Goal: Find specific page/section: Find specific page/section

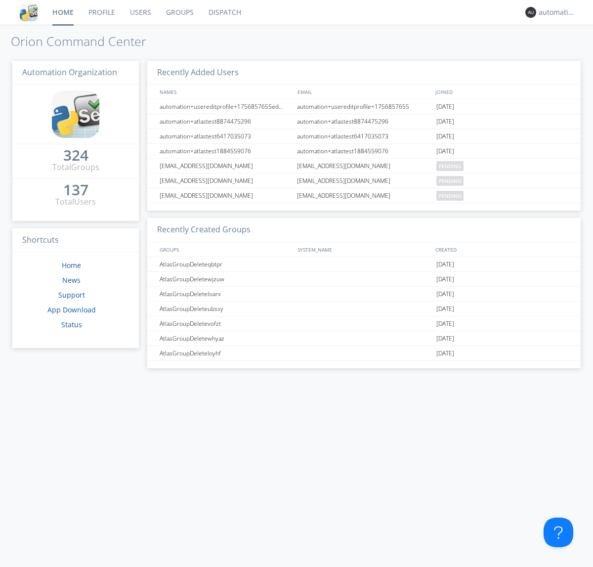
click at [224, 12] on link "Dispatch" at bounding box center [224, 12] width 47 height 25
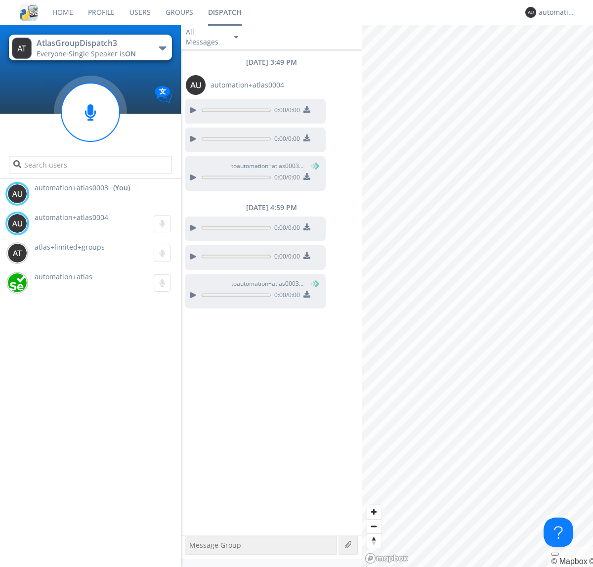
click at [162, 48] on div "button" at bounding box center [163, 48] width 8 height 4
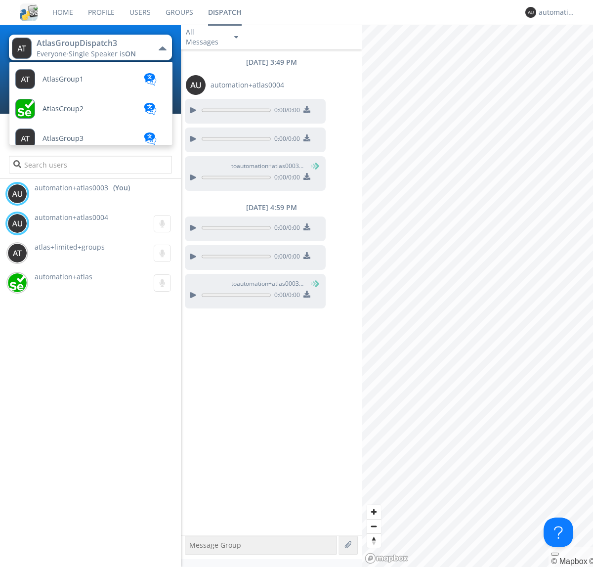
click at [75, 461] on span "AtlasGroupDispatch" at bounding box center [75, 464] width 66 height 7
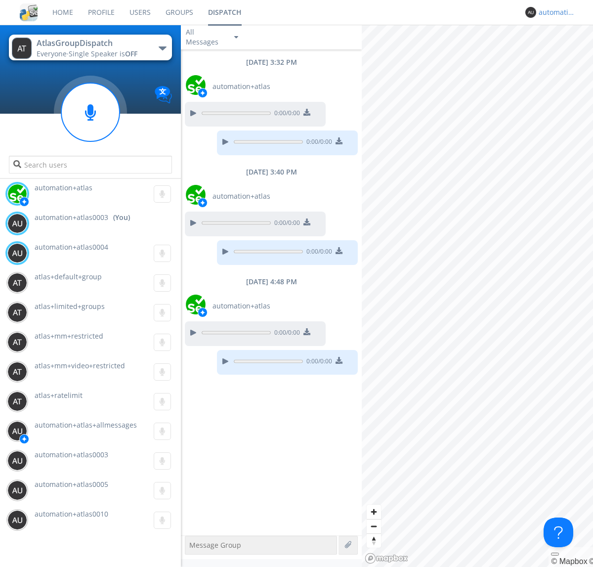
click at [554, 12] on div "automation+atlas0003" at bounding box center [557, 12] width 37 height 10
